Goal: Transaction & Acquisition: Subscribe to service/newsletter

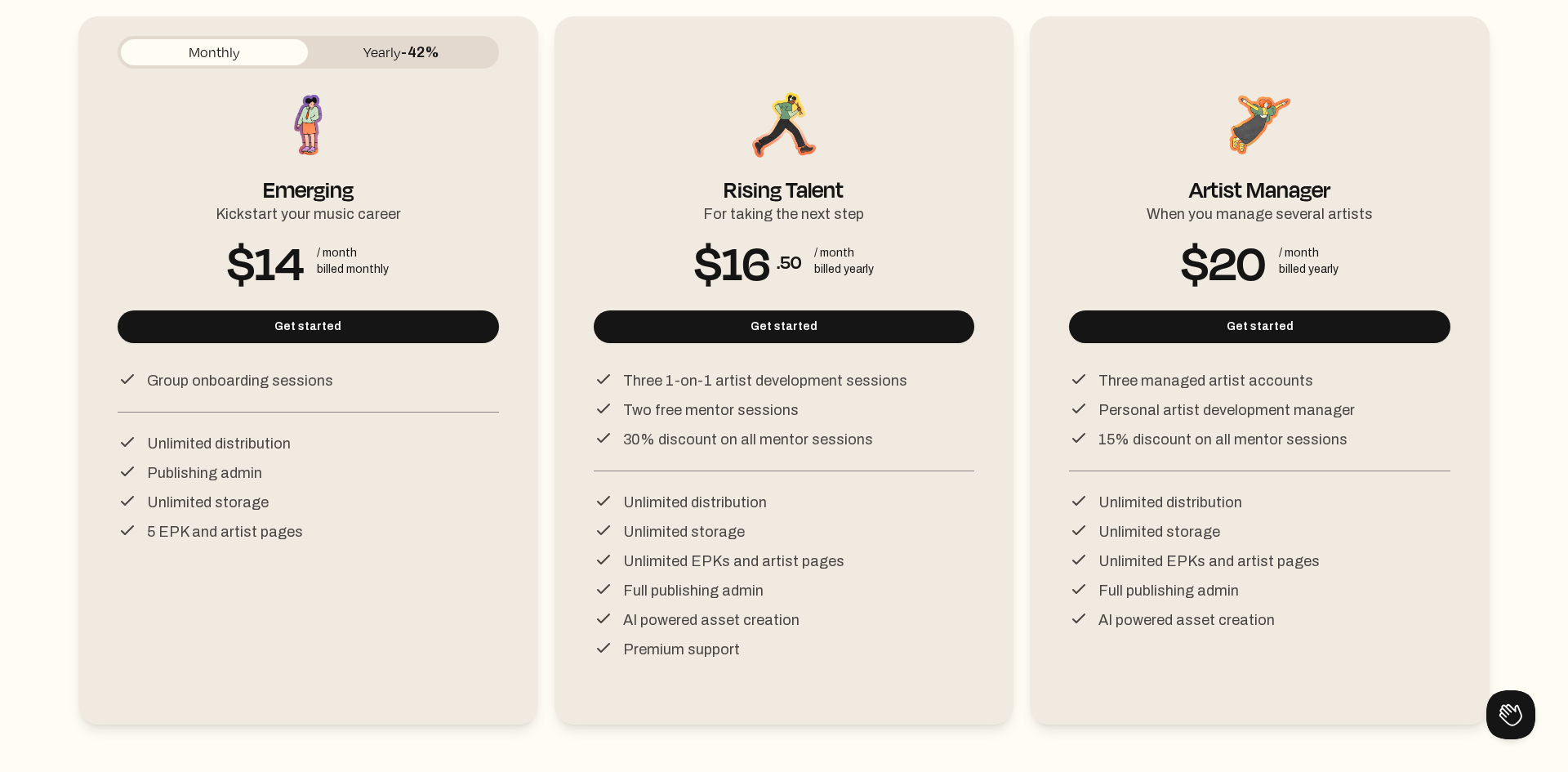
scroll to position [225, 0]
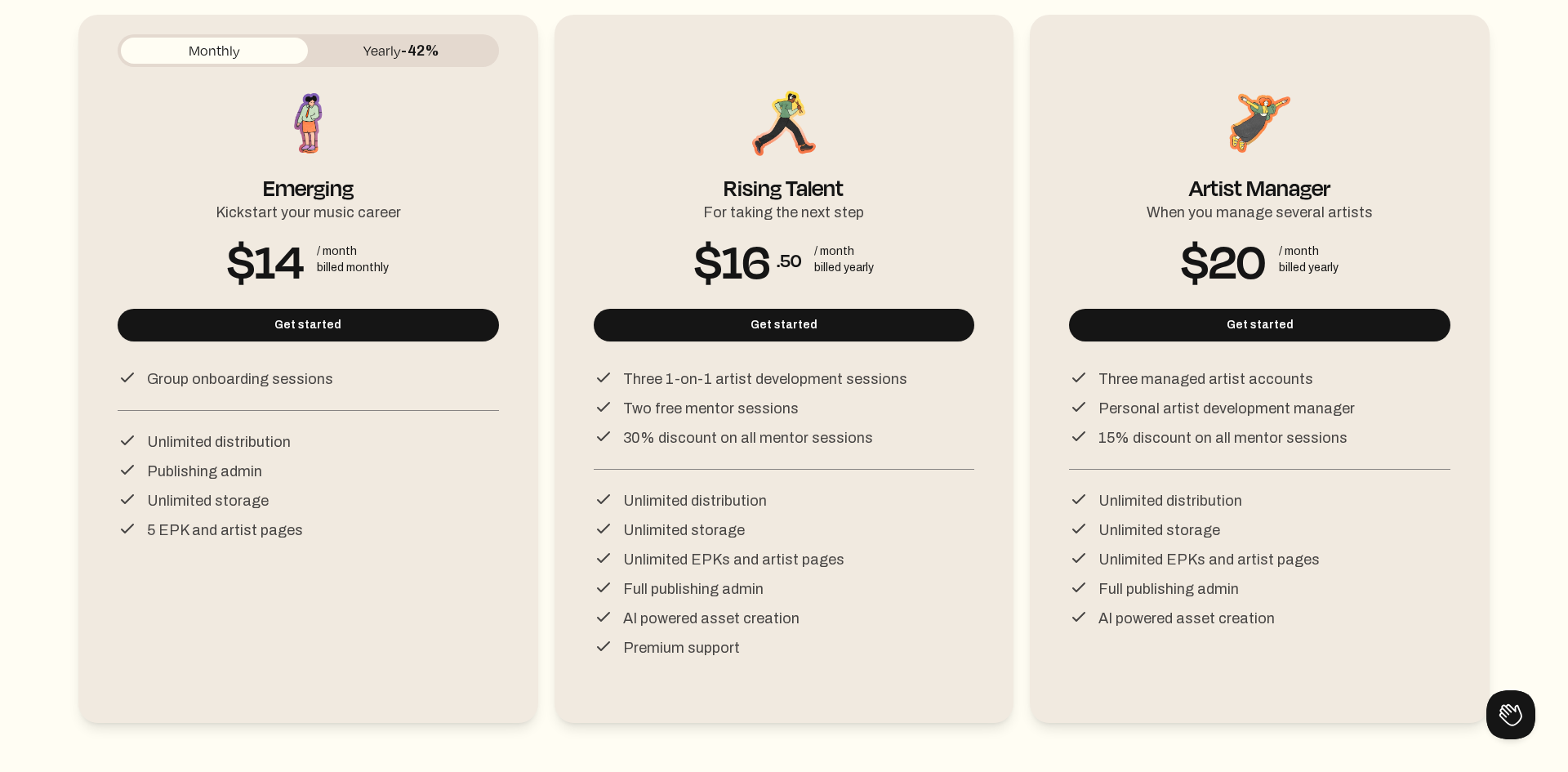
click at [801, 113] on img at bounding box center [784, 123] width 73 height 73
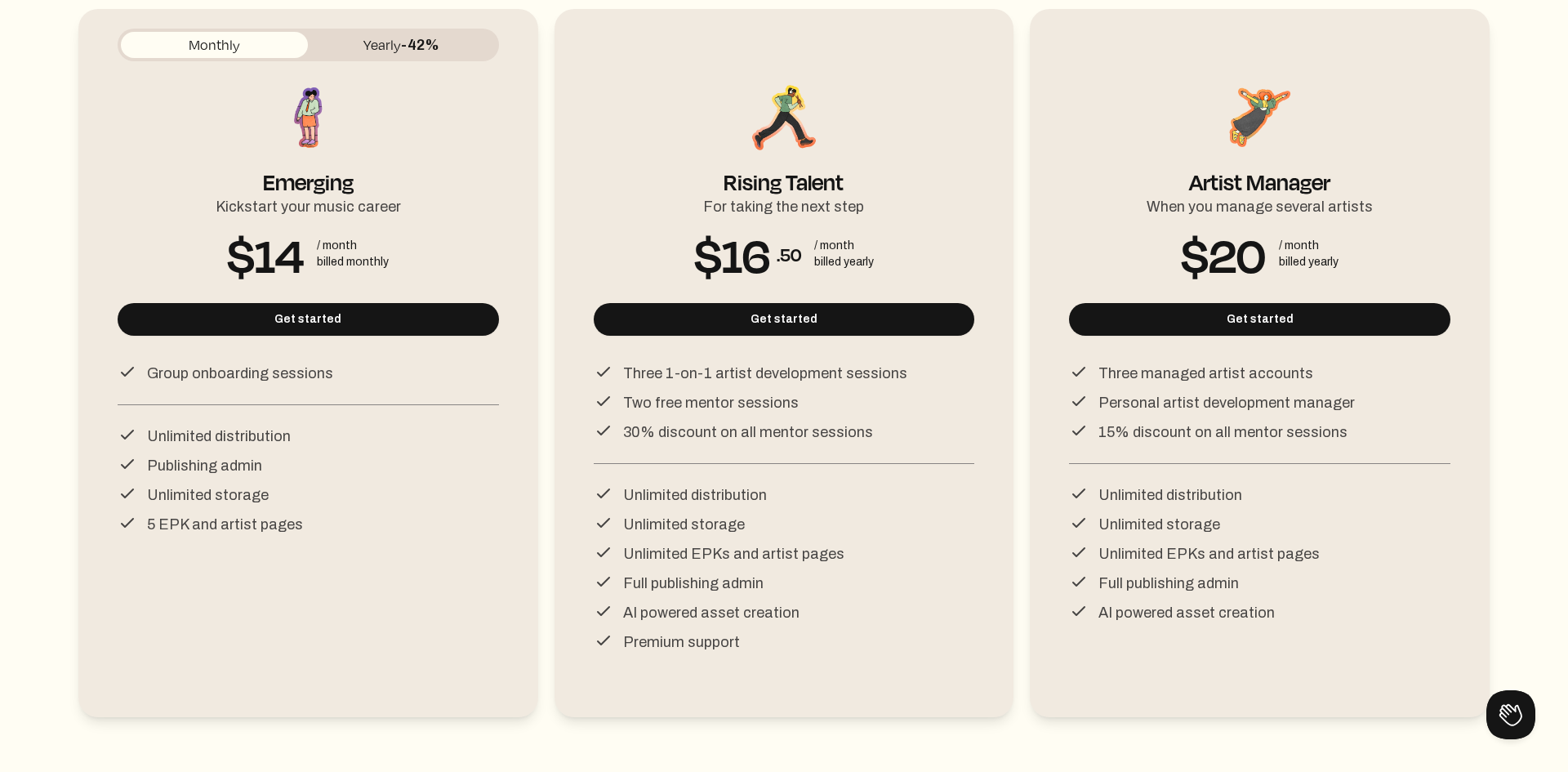
scroll to position [0, 0]
